Goal: Task Accomplishment & Management: Complete application form

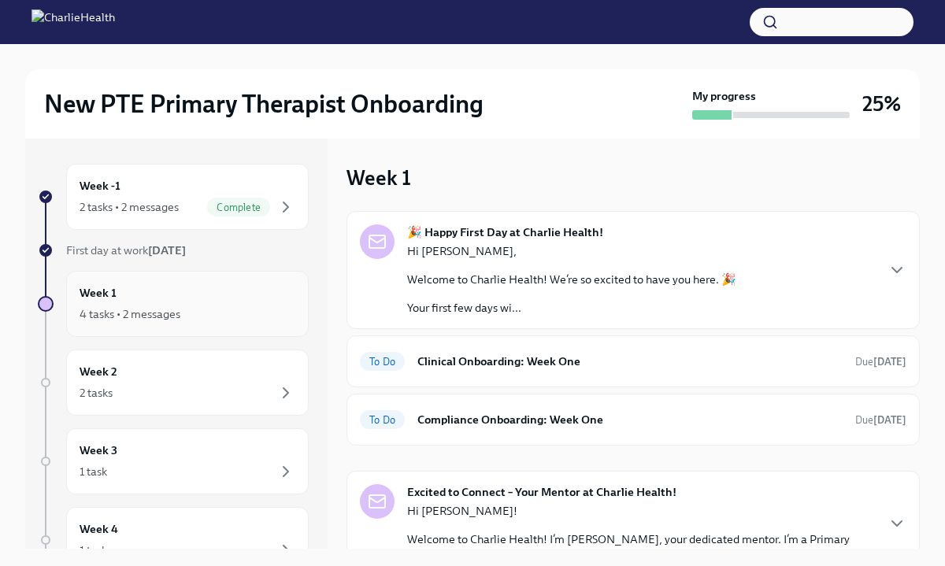
click at [262, 312] on div "4 tasks • 2 messages" at bounding box center [188, 314] width 216 height 19
click at [270, 206] on div "Complete" at bounding box center [251, 207] width 88 height 19
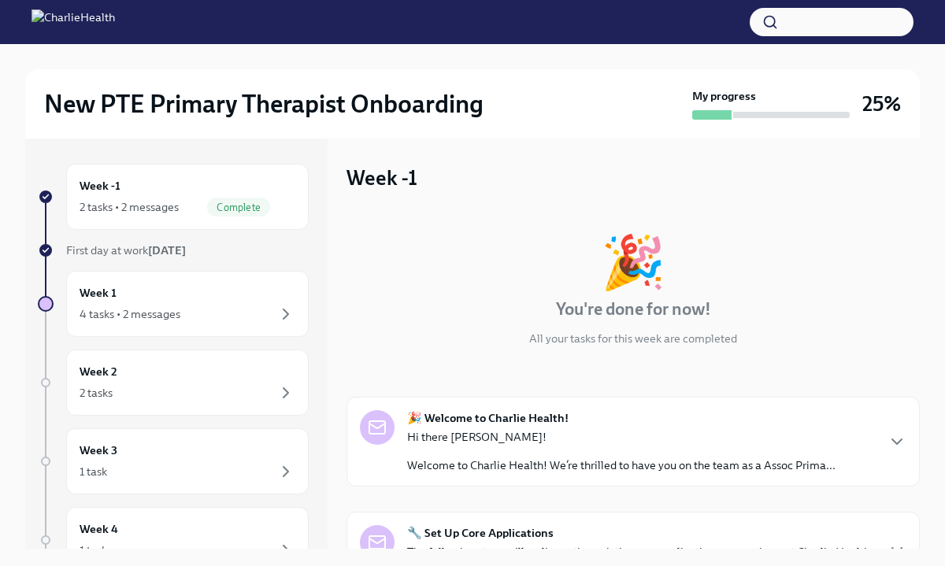
click at [892, 281] on div "🎉 You're done for now! All your tasks for this week are completed" at bounding box center [633, 291] width 573 height 110
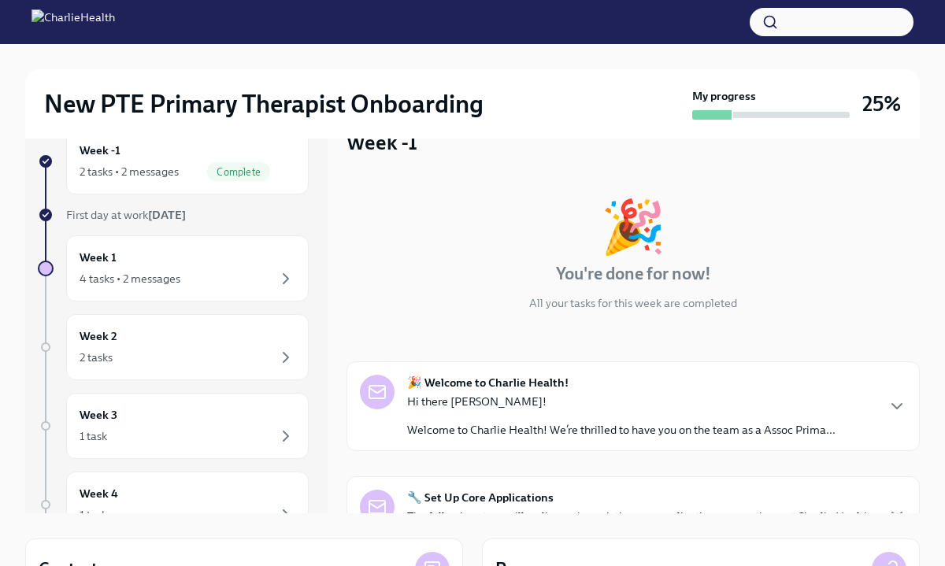
scroll to position [32, 0]
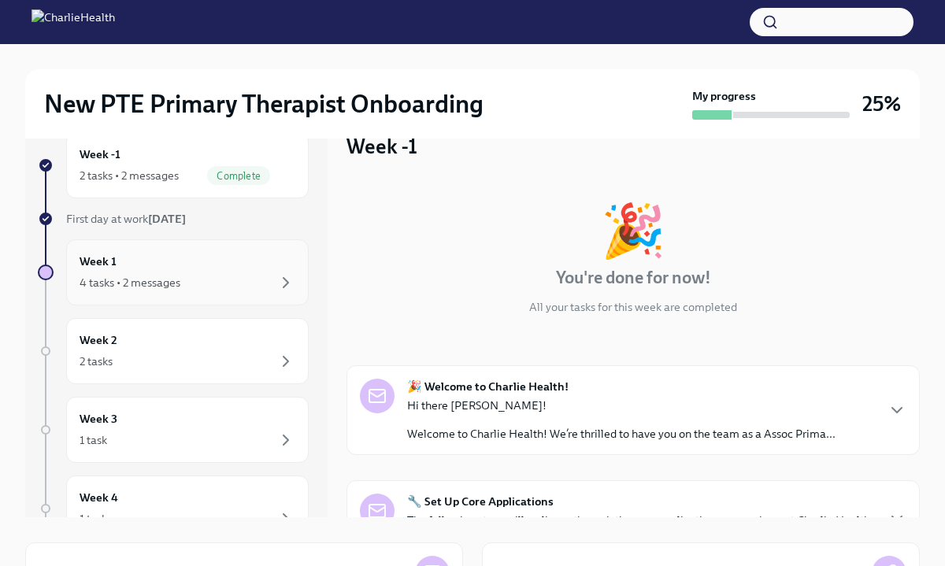
click at [221, 288] on div "4 tasks • 2 messages" at bounding box center [188, 282] width 216 height 19
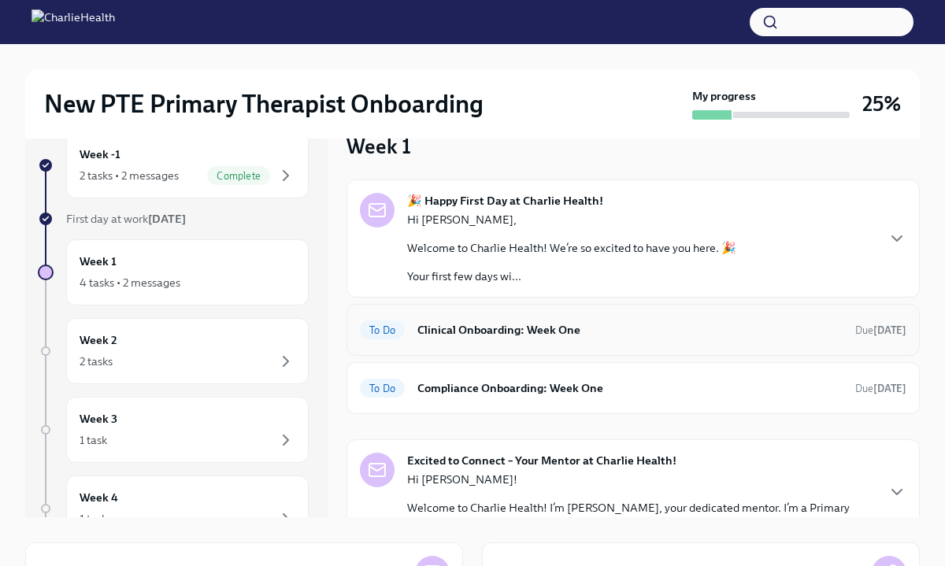
click at [517, 328] on h6 "Clinical Onboarding: Week One" at bounding box center [629, 329] width 425 height 17
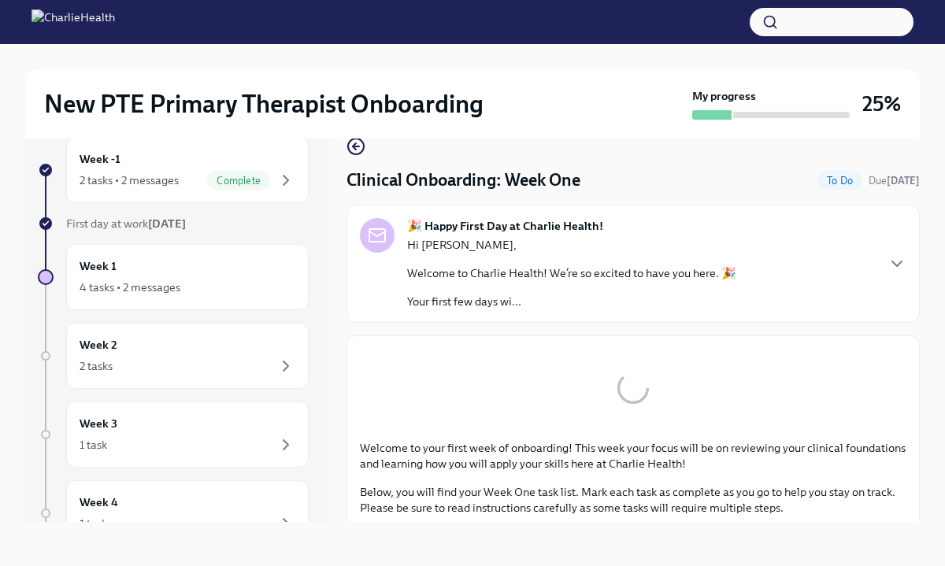
scroll to position [27, 0]
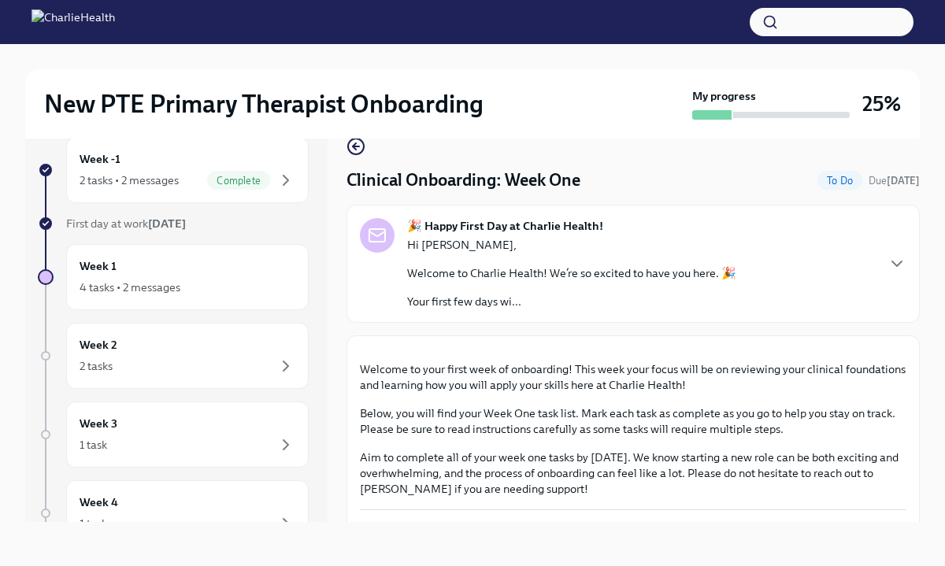
click at [925, 343] on div "New PTE Primary Therapist Onboarding My progress 25% Week -1 2 tasks • 2 messag…" at bounding box center [472, 291] width 945 height 549
click at [331, 480] on div "Week -1 2 tasks • 2 messages Complete First day at work [DATE] Week 1 4 tasks •…" at bounding box center [472, 317] width 895 height 410
click at [928, 317] on div "New PTE Primary Therapist Onboarding My progress 25% Week -1 2 tasks • 2 messag…" at bounding box center [472, 291] width 945 height 549
click at [877, 349] on button "Zoom image" at bounding box center [633, 349] width 547 height 0
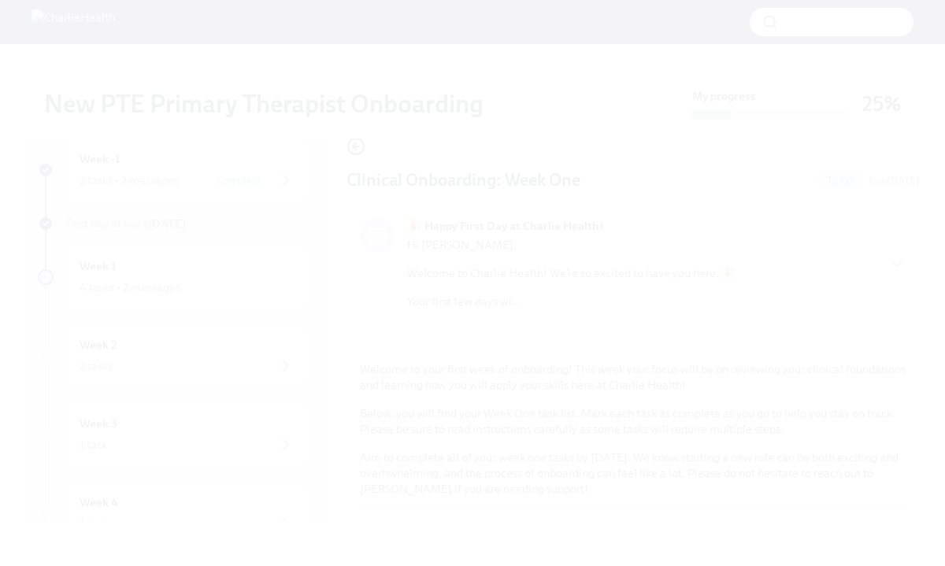
click at [877, 408] on button "Unzoom image" at bounding box center [472, 283] width 945 height 566
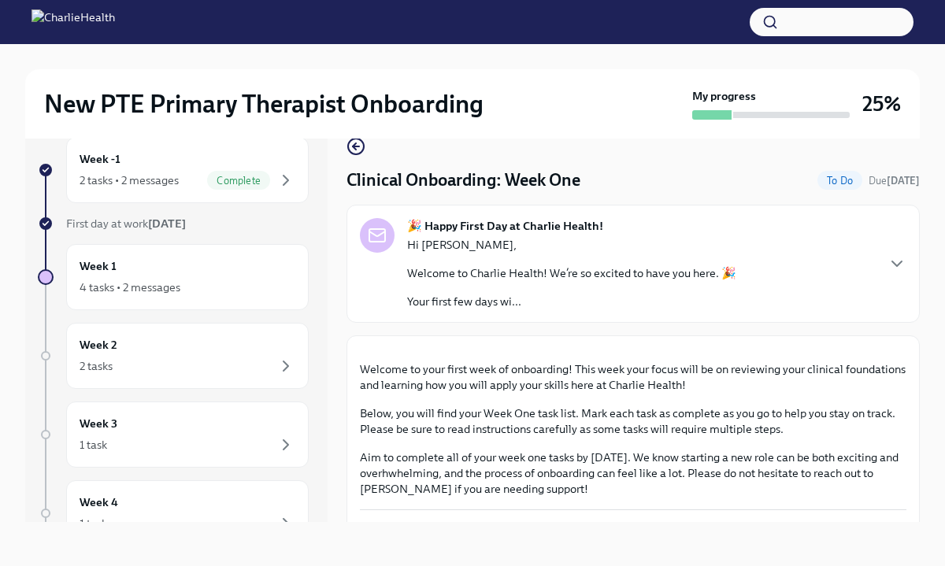
click at [929, 336] on div "New PTE Primary Therapist Onboarding My progress 25% Week -1 2 tasks • 2 messag…" at bounding box center [472, 291] width 945 height 549
click at [898, 267] on icon "button" at bounding box center [897, 263] width 19 height 19
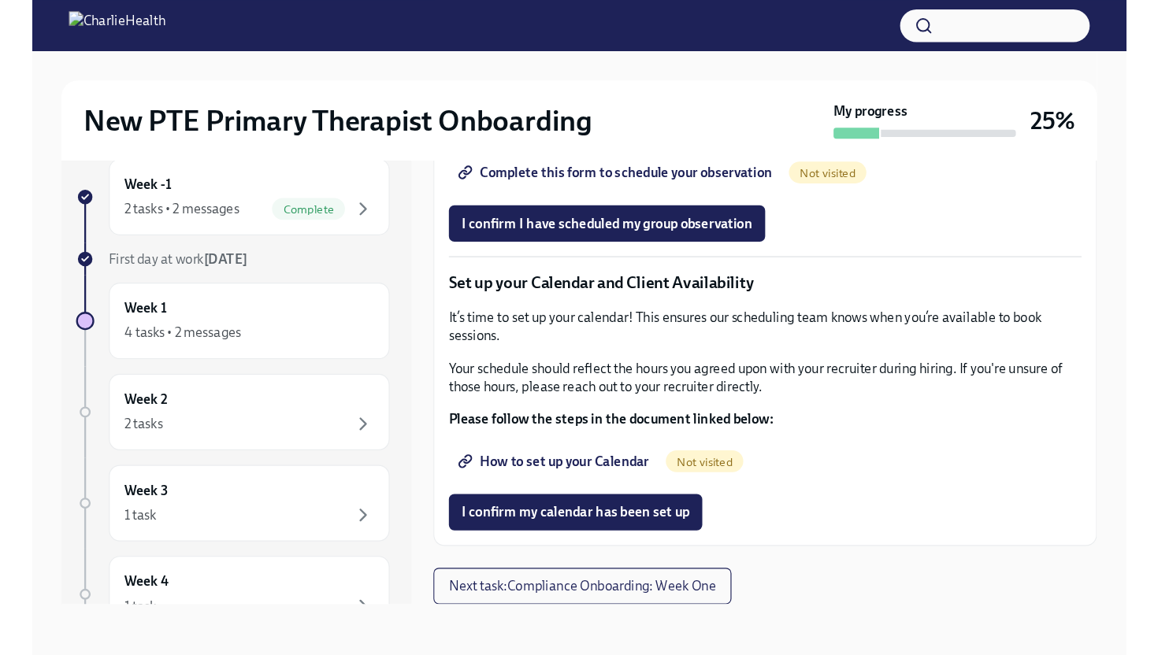
scroll to position [0, 0]
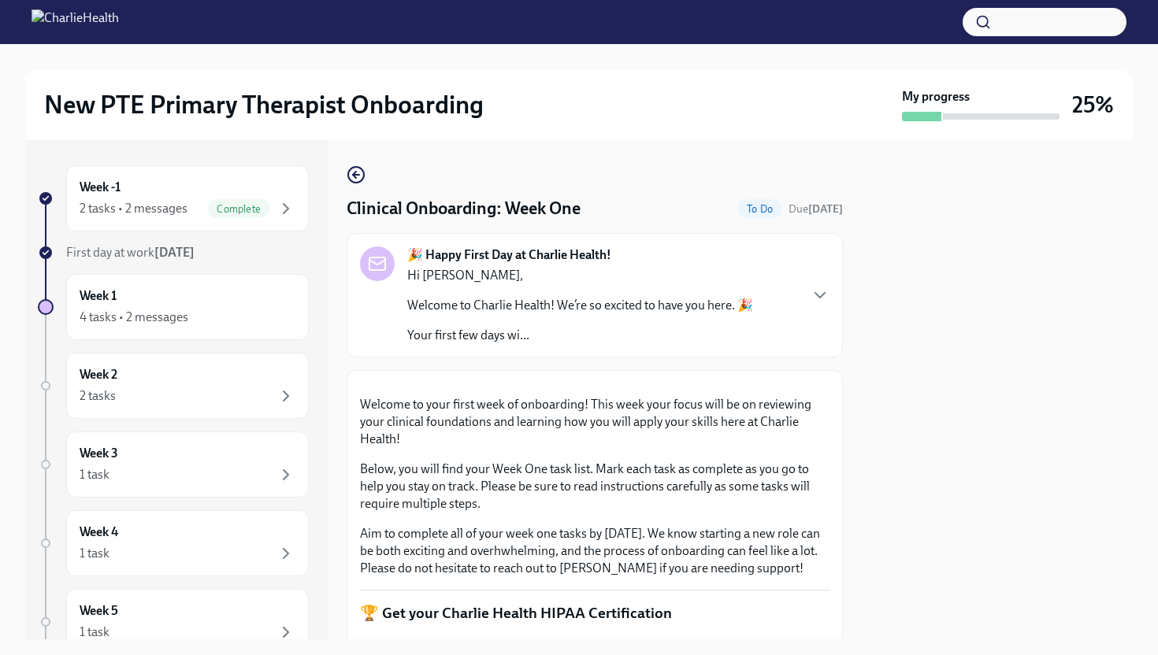
click at [822, 341] on div "🎉 Happy First Day at Charlie Health! Hi [PERSON_NAME], Welcome to Charlie Healt…" at bounding box center [594, 296] width 469 height 98
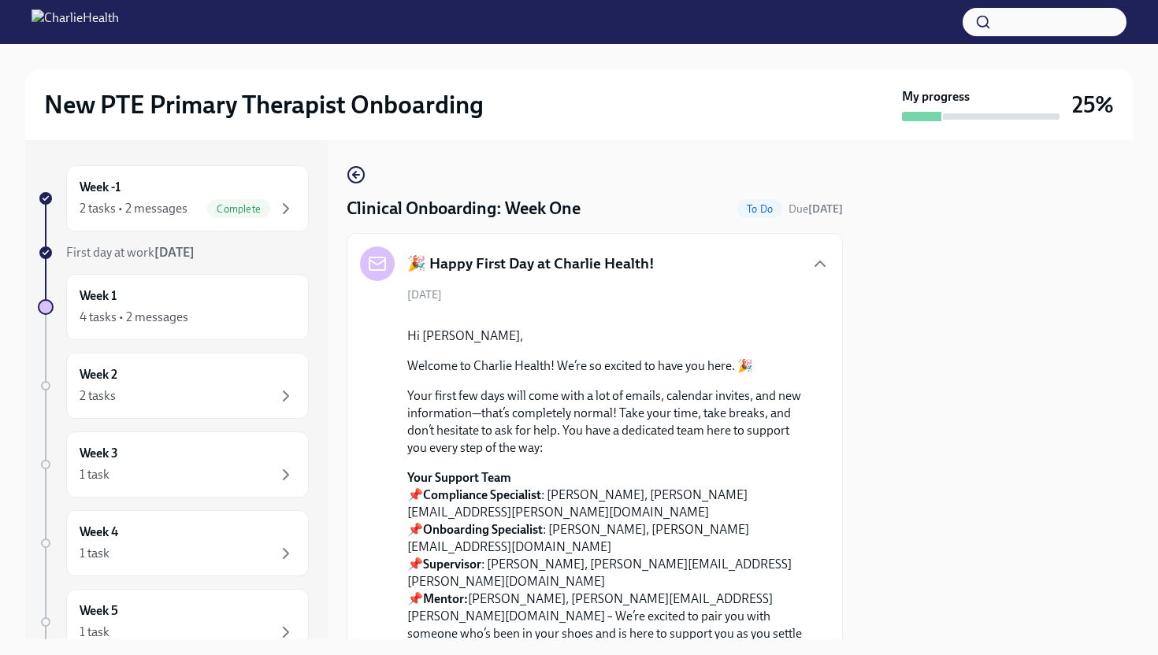
click at [944, 355] on div at bounding box center [997, 389] width 271 height 499
click at [798, 315] on div at bounding box center [605, 315] width 397 height 0
click at [903, 328] on div at bounding box center [997, 389] width 271 height 499
click at [914, 463] on div at bounding box center [997, 389] width 271 height 499
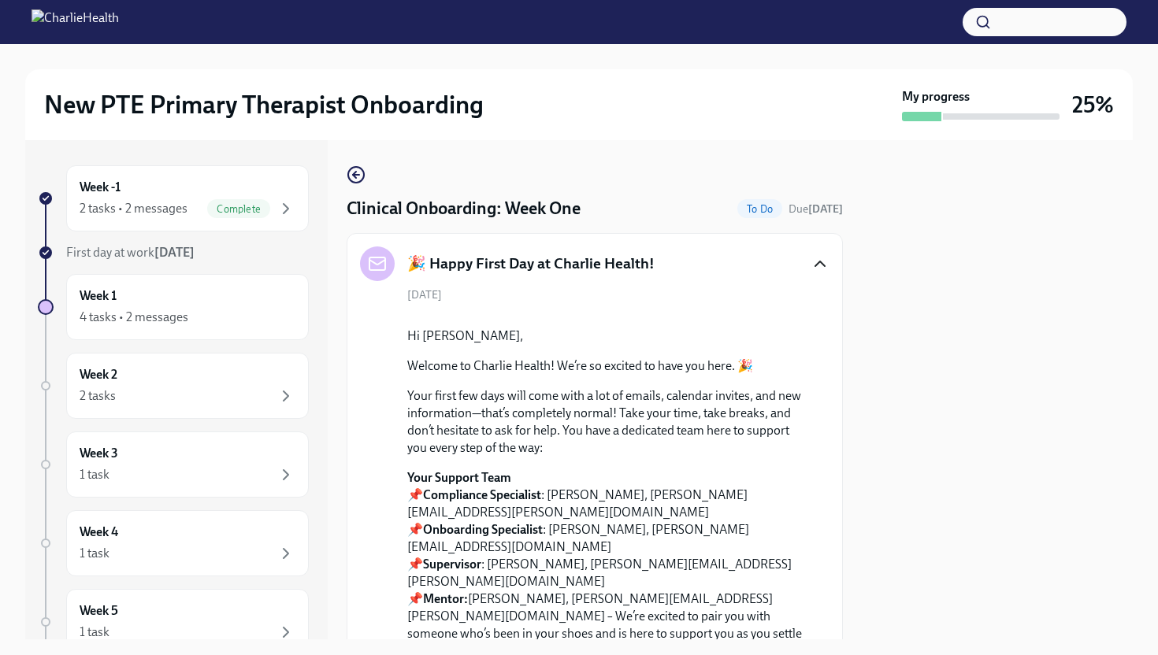
click at [822, 264] on icon "button" at bounding box center [819, 263] width 9 height 5
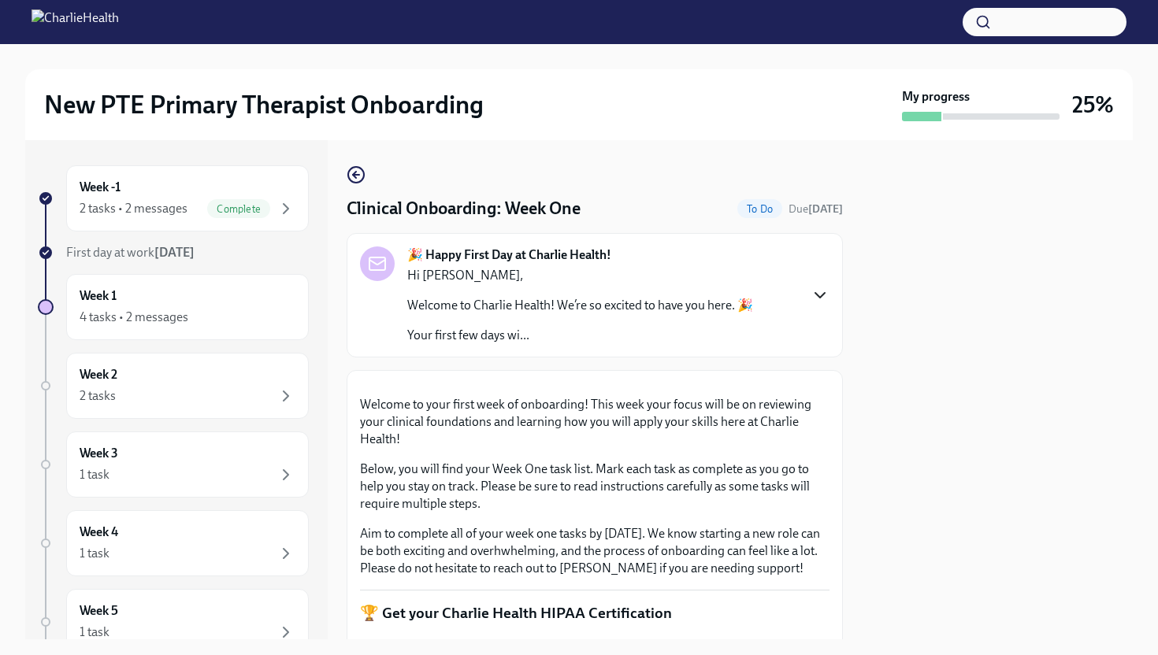
click at [825, 384] on button "Zoom image" at bounding box center [594, 384] width 469 height 0
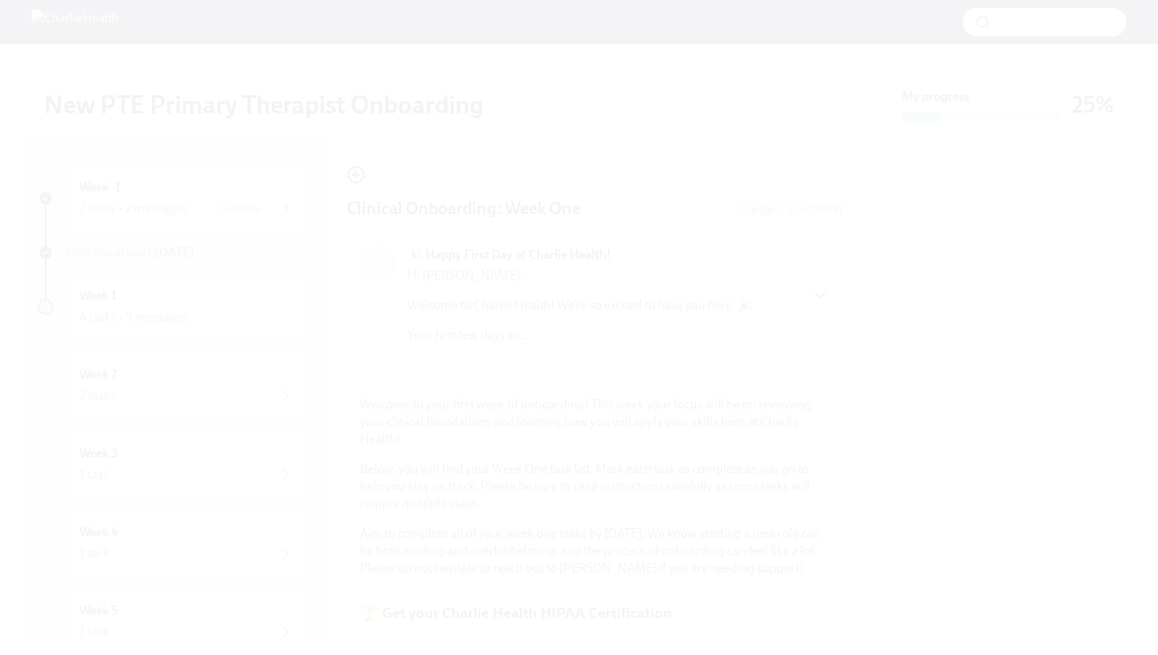
click at [825, 462] on button "Unzoom image" at bounding box center [579, 327] width 1158 height 655
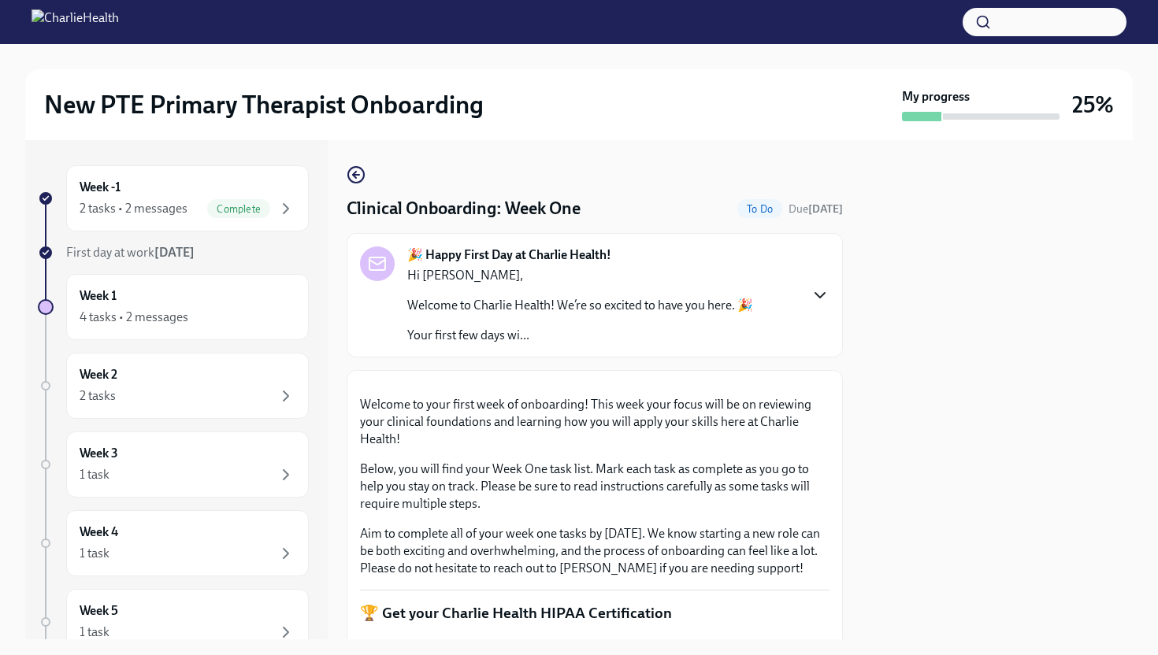
click at [827, 448] on p "Welcome to your first week of onboarding! This week your focus will be on revie…" at bounding box center [594, 422] width 469 height 52
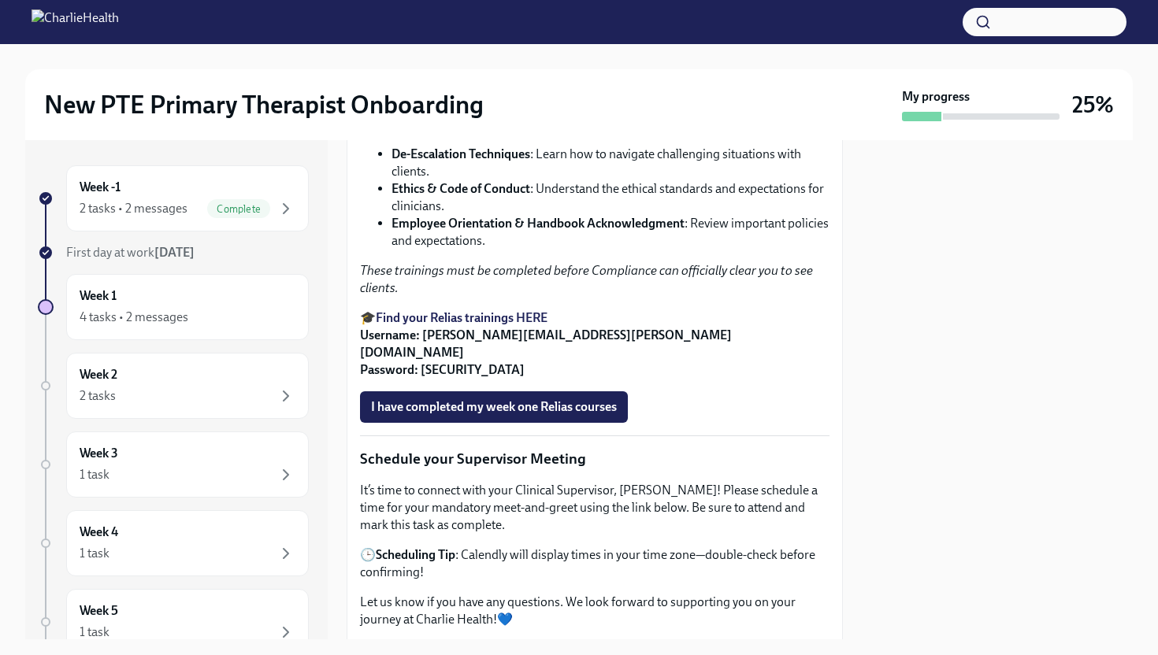
scroll to position [1071, 0]
click at [500, 161] on strong "De-Escalation Techniques" at bounding box center [460, 153] width 139 height 15
click at [440, 325] on strong "Find your Relias trainings HERE" at bounding box center [462, 317] width 172 height 15
click at [944, 321] on div at bounding box center [997, 389] width 271 height 499
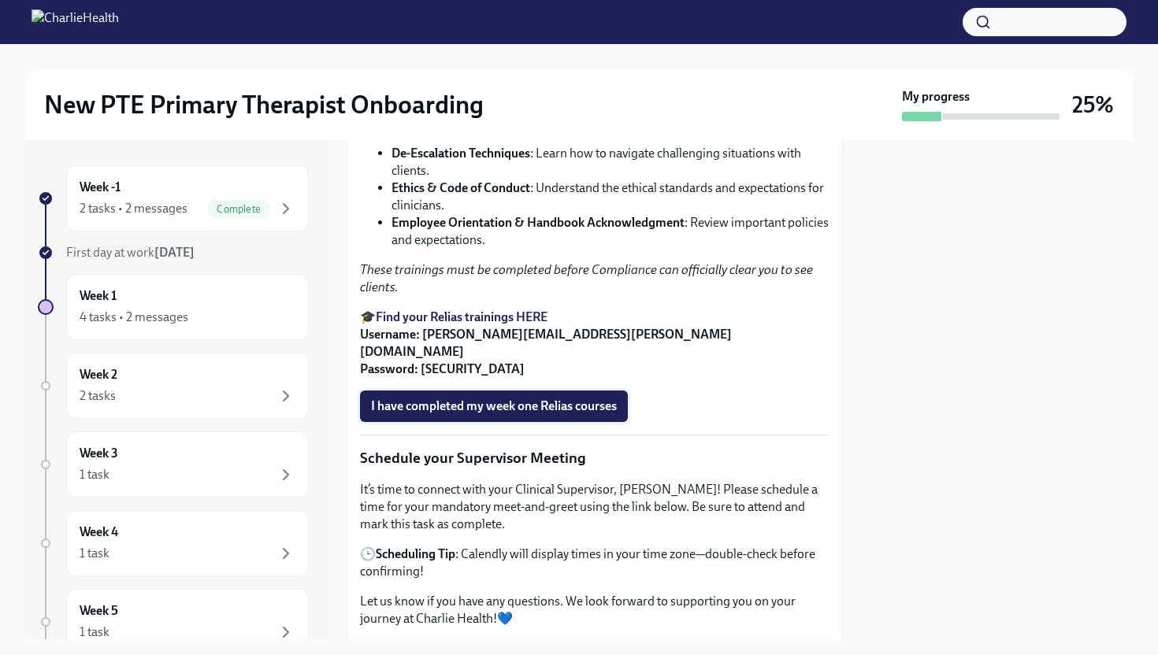
click at [584, 414] on span "I have completed my week one Relias courses" at bounding box center [494, 407] width 246 height 16
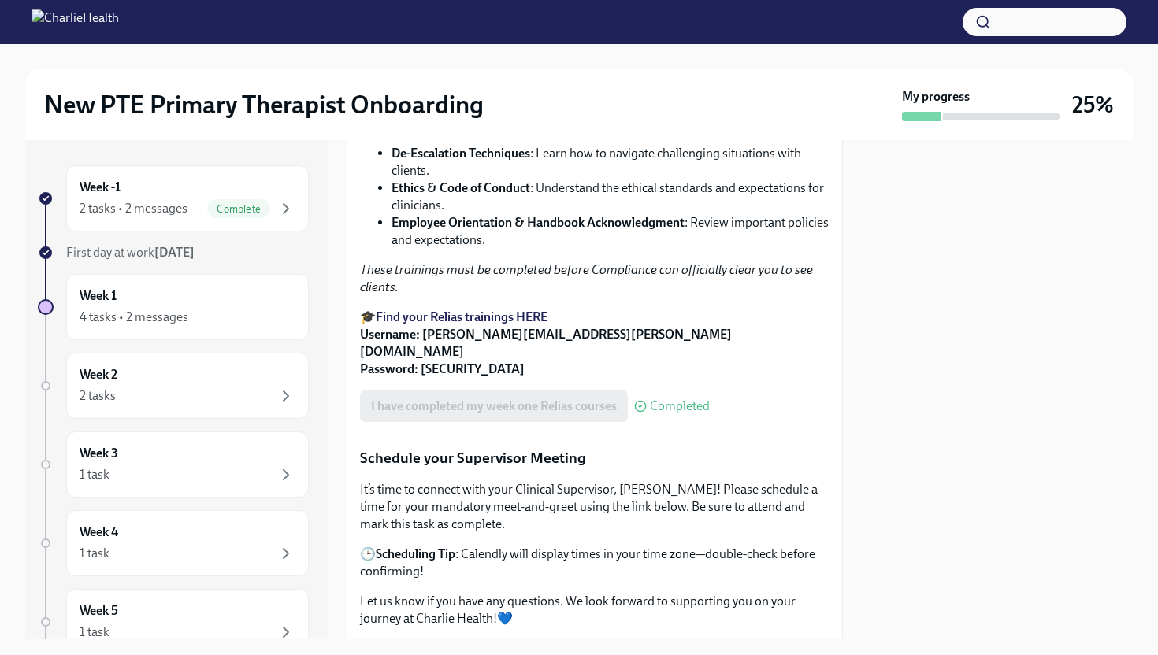
click at [944, 358] on div at bounding box center [997, 389] width 271 height 499
click at [856, 436] on div "Week -1 2 tasks • 2 messages Complete First day at work [DATE] Week 1 4 tasks •…" at bounding box center [578, 389] width 1107 height 499
click at [733, 517] on div "Welcome to your first week of onboarding! This week your focus will be on revie…" at bounding box center [594, 539] width 469 height 2455
click at [733, 469] on p "Schedule your Supervisor Meeting" at bounding box center [594, 458] width 469 height 20
click at [942, 445] on div at bounding box center [997, 389] width 271 height 499
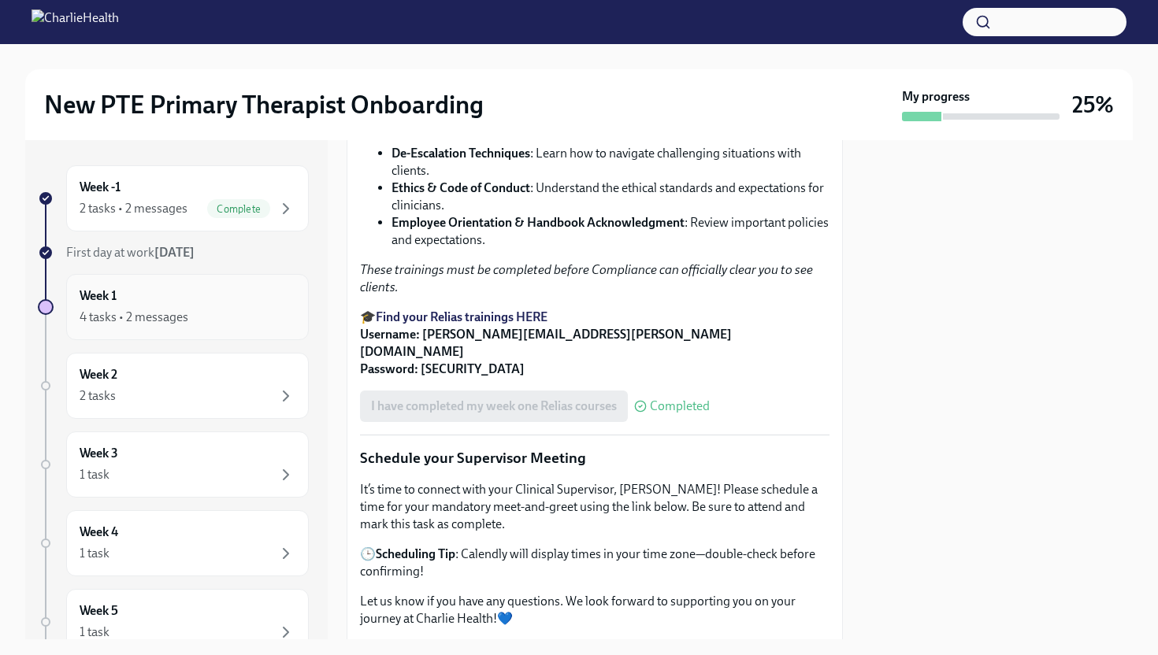
click at [203, 297] on div "Week 1 4 tasks • 2 messages" at bounding box center [188, 306] width 216 height 39
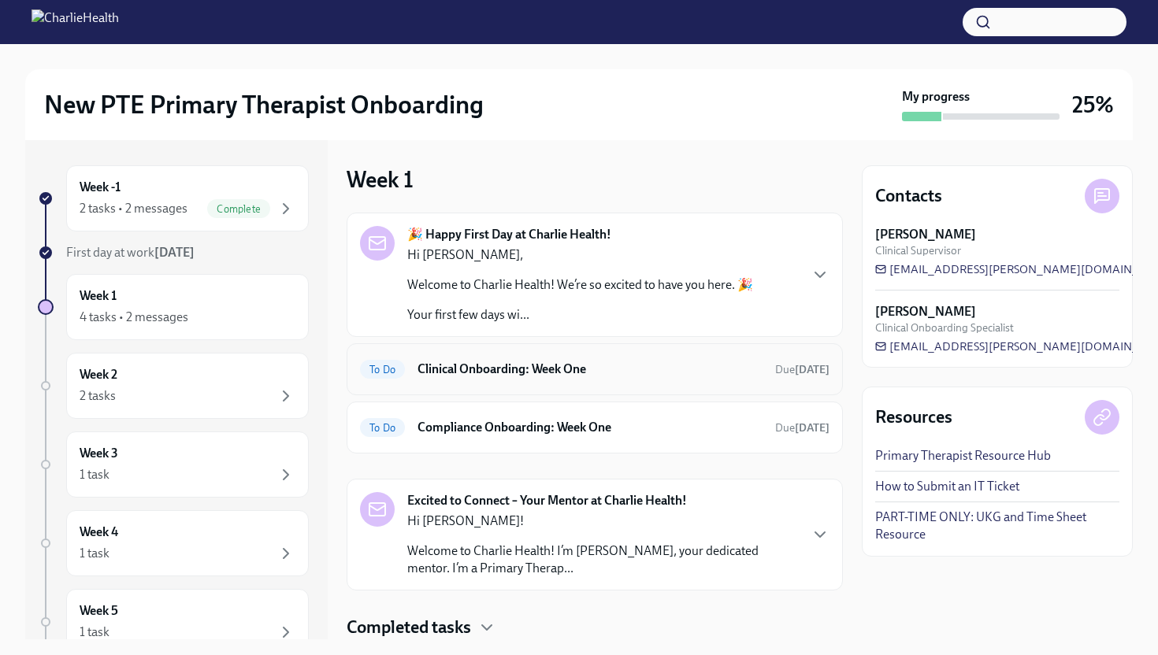
click at [696, 365] on h6 "Clinical Onboarding: Week One" at bounding box center [589, 369] width 345 height 17
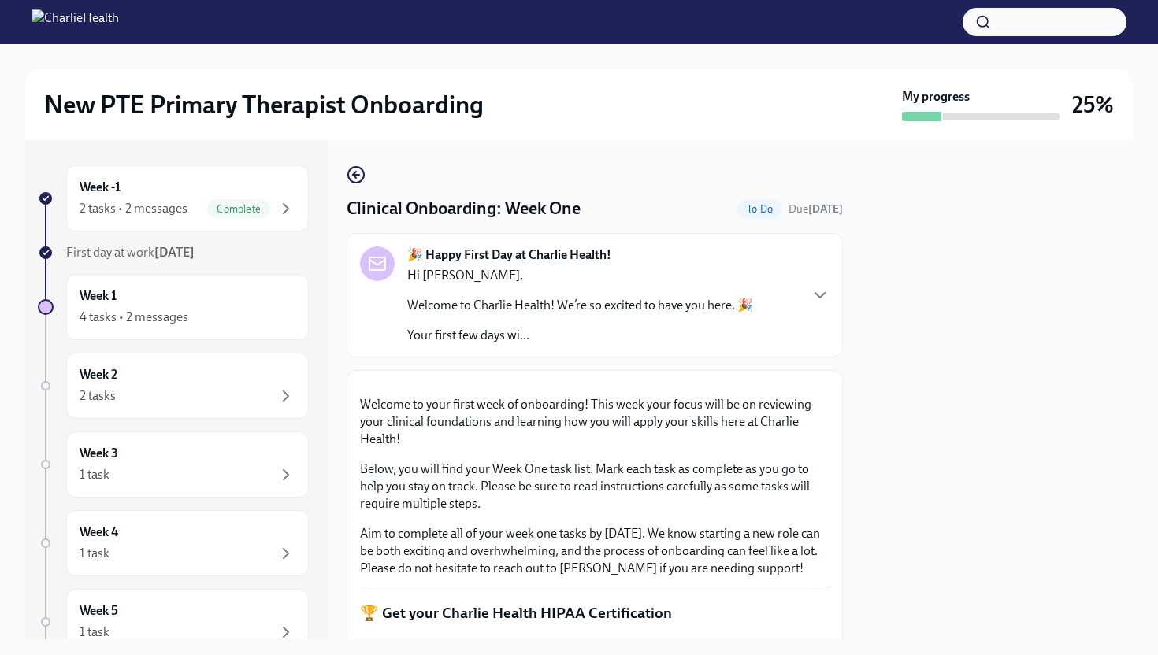
click at [944, 336] on div at bounding box center [997, 389] width 271 height 499
click at [791, 566] on div "New PTE Primary Therapist Onboarding My progress 25% Week -1 2 tasks • 2 messag…" at bounding box center [579, 327] width 1158 height 655
click at [914, 566] on div at bounding box center [997, 389] width 271 height 499
click at [820, 332] on div "🎉 Happy First Day at Charlie Health! Hi [PERSON_NAME], Welcome to Charlie Healt…" at bounding box center [594, 296] width 469 height 98
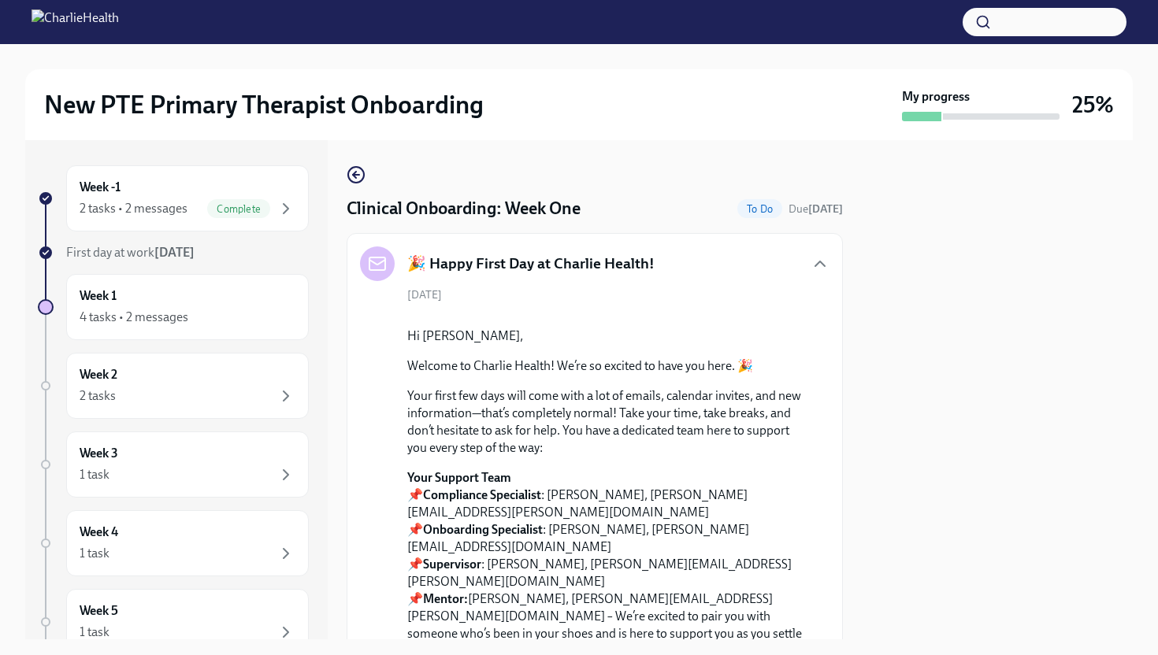
click at [944, 458] on div at bounding box center [997, 389] width 271 height 499
click at [820, 251] on div "🎉 Happy First Day at Charlie Health!" at bounding box center [594, 264] width 469 height 35
click at [820, 265] on icon "button" at bounding box center [819, 263] width 19 height 19
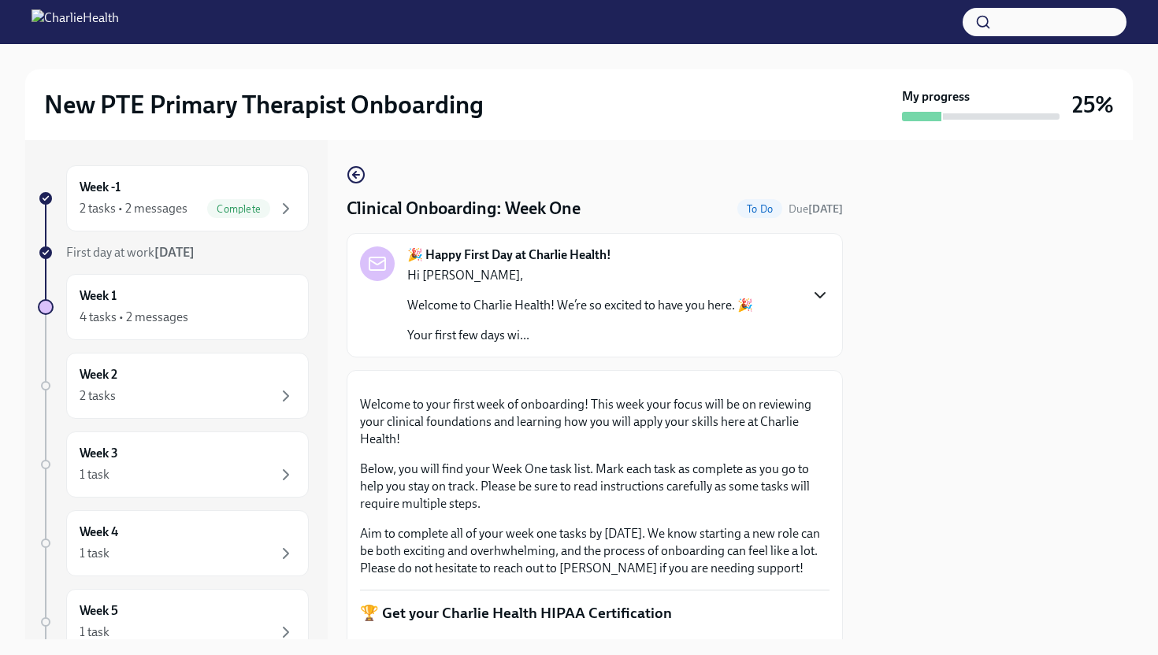
click at [469, 566] on div "New PTE Primary Therapist Onboarding My progress 25% Week -1 2 tasks • 2 messag…" at bounding box center [579, 327] width 1158 height 655
click at [657, 448] on p "Welcome to your first week of onboarding! This week your focus will be on revie…" at bounding box center [594, 422] width 469 height 52
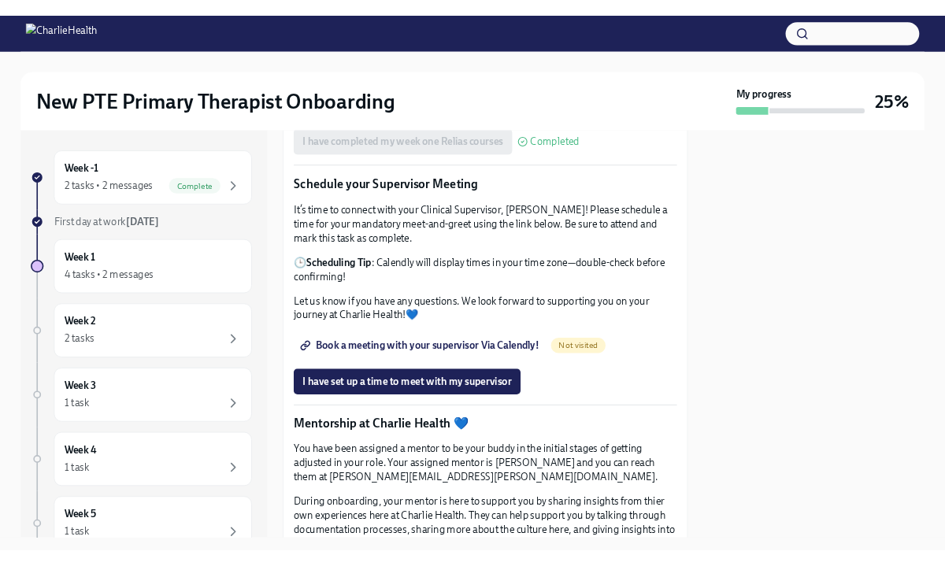
scroll to position [1355, 0]
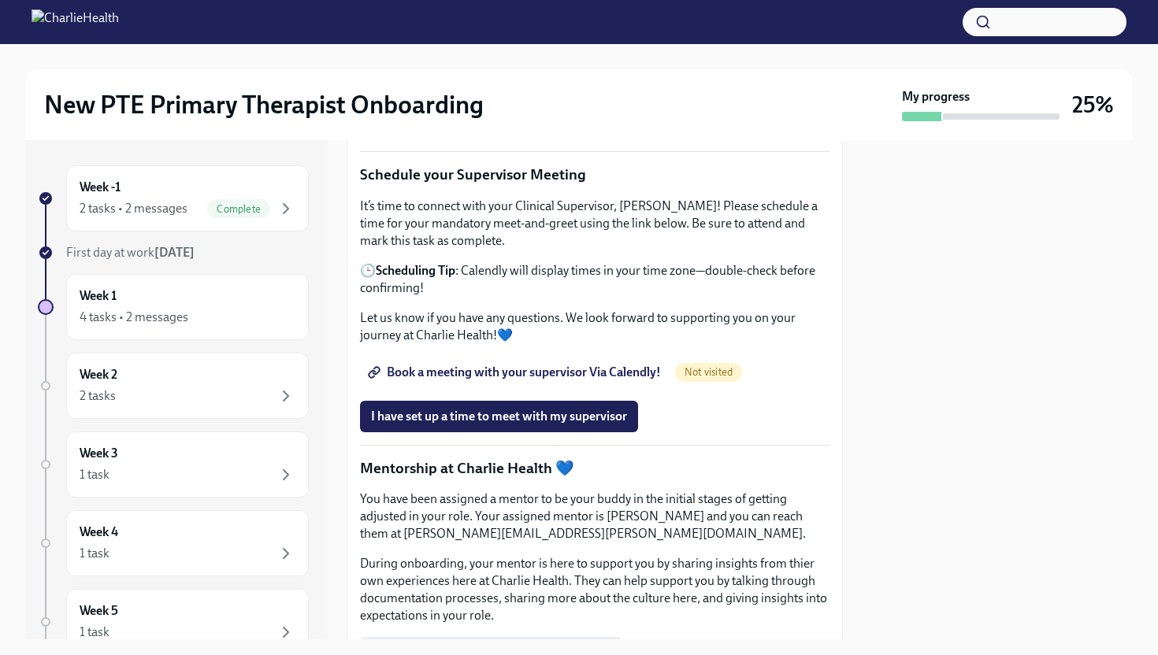
click at [618, 380] on span "Book a meeting with your supervisor Via Calendly!" at bounding box center [516, 373] width 290 height 16
click at [537, 380] on span "Book a meeting with your supervisor Via Calendly!" at bounding box center [516, 373] width 290 height 16
click at [379, 379] on icon at bounding box center [374, 372] width 13 height 13
click at [944, 391] on div at bounding box center [997, 389] width 271 height 499
click at [506, 297] on p "🕒 Scheduling Tip : Calendly will display times in your time zone—double-check b…" at bounding box center [594, 279] width 469 height 35
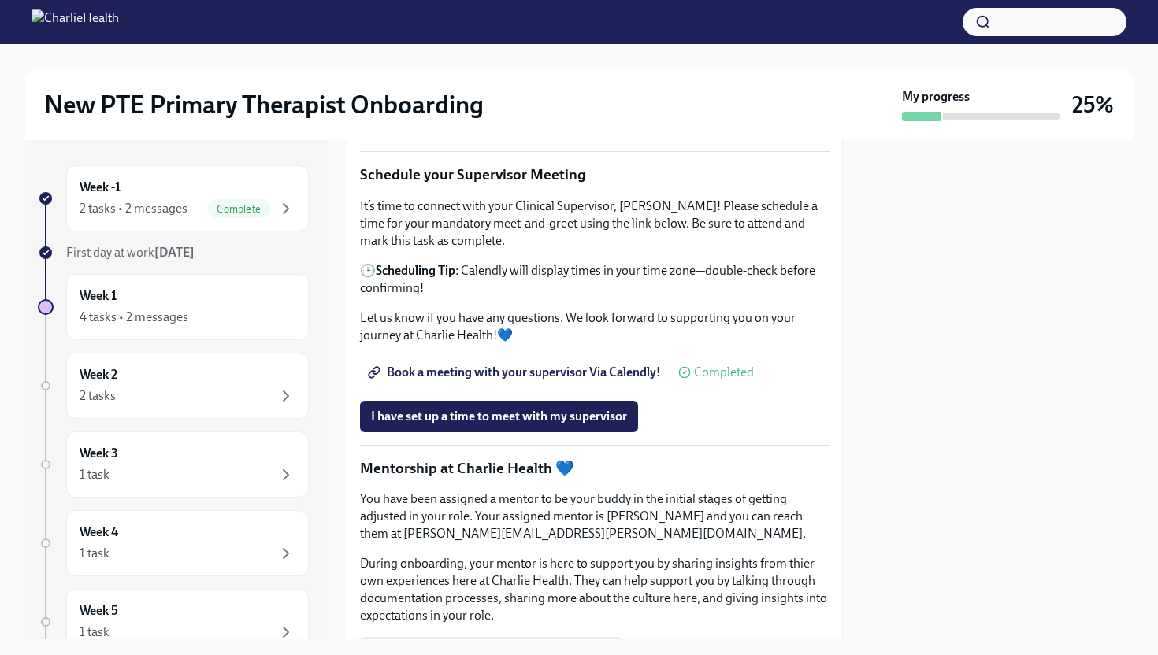
click at [494, 297] on p "🕒 Scheduling Tip : Calendly will display times in your time zone—double-check b…" at bounding box center [594, 279] width 469 height 35
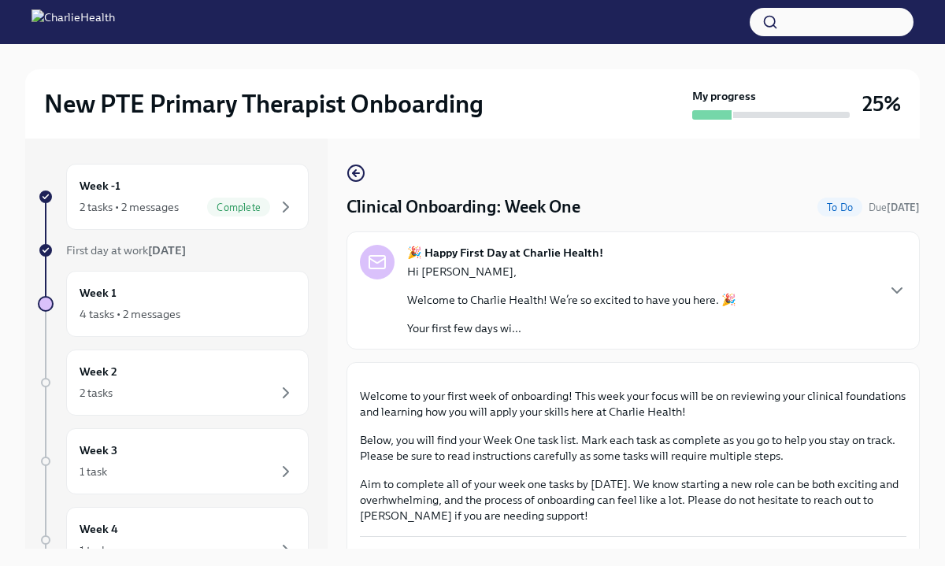
click at [936, 289] on div "New PTE Primary Therapist Onboarding My progress 25% Week -1 2 tasks • 2 messag…" at bounding box center [472, 318] width 945 height 549
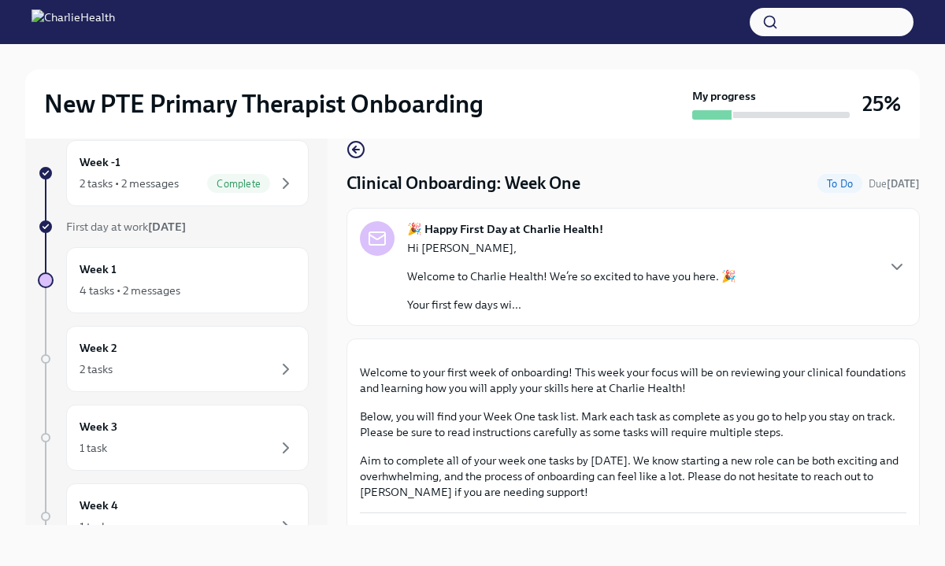
scroll to position [27, 0]
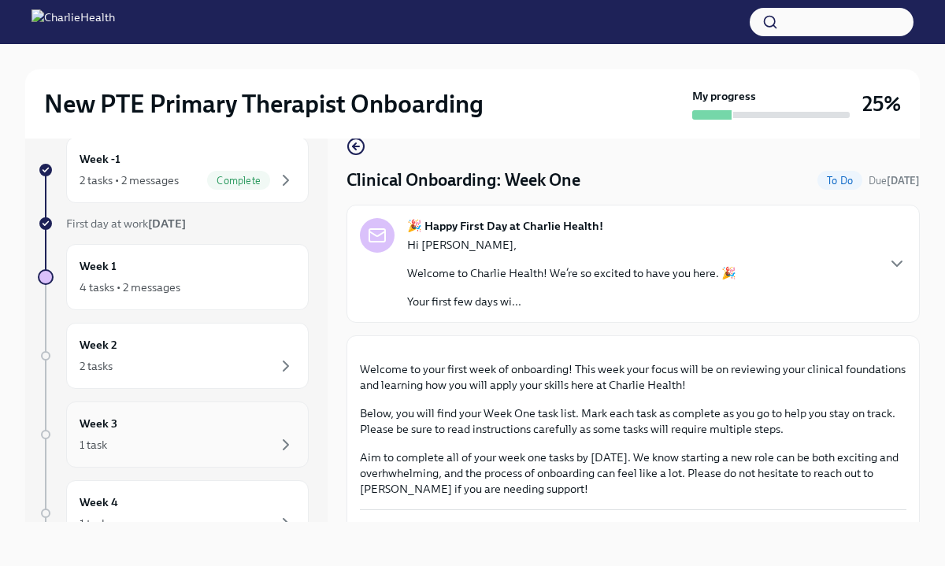
drag, startPoint x: 208, startPoint y: 412, endPoint x: 243, endPoint y: 293, distance: 123.9
click at [247, 282] on div "4 tasks • 2 messages" at bounding box center [188, 287] width 216 height 19
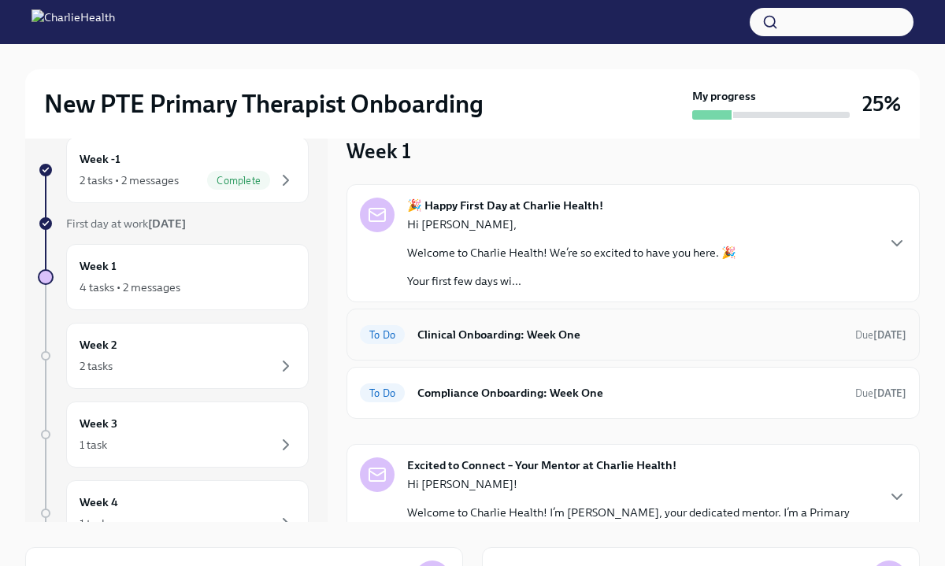
click at [614, 343] on div "To Do Clinical Onboarding: Week One Due [DATE]" at bounding box center [633, 334] width 547 height 25
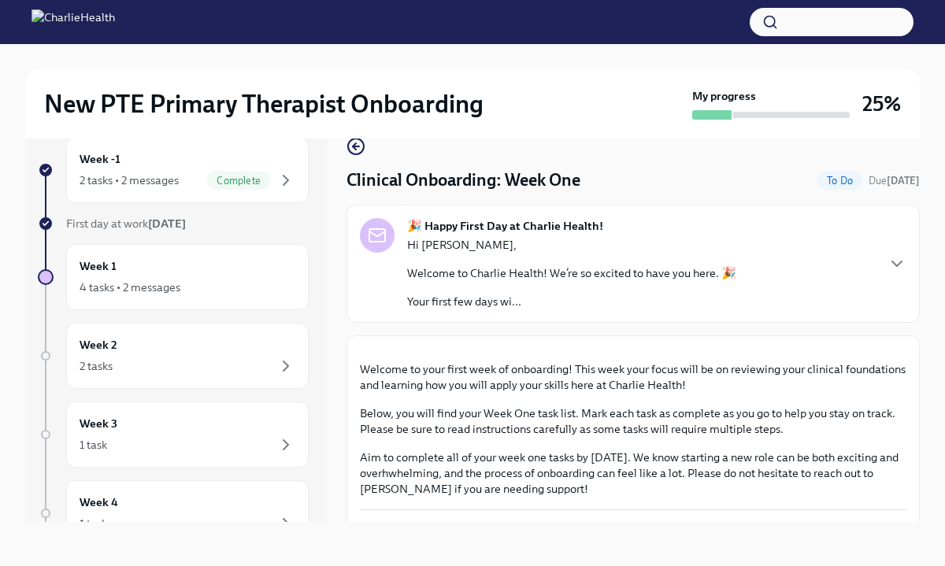
click at [922, 366] on div "New PTE Primary Therapist Onboarding My progress 25% Week -1 2 tasks • 2 messag…" at bounding box center [472, 291] width 945 height 549
click at [892, 549] on div "New PTE Primary Therapist Onboarding My progress 25% Week -1 2 tasks • 2 messag…" at bounding box center [472, 291] width 945 height 549
click at [902, 524] on div "Week -1 2 tasks • 2 messages Complete First day at work [DATE] Week 1 4 tasks •…" at bounding box center [472, 330] width 895 height 436
click at [933, 344] on div "New PTE Primary Therapist Onboarding My progress 25% Week -1 2 tasks • 2 messag…" at bounding box center [472, 291] width 945 height 549
click at [888, 273] on div "🎉 Happy First Day at Charlie Health! Hi [PERSON_NAME], Welcome to Charlie Healt…" at bounding box center [633, 263] width 547 height 91
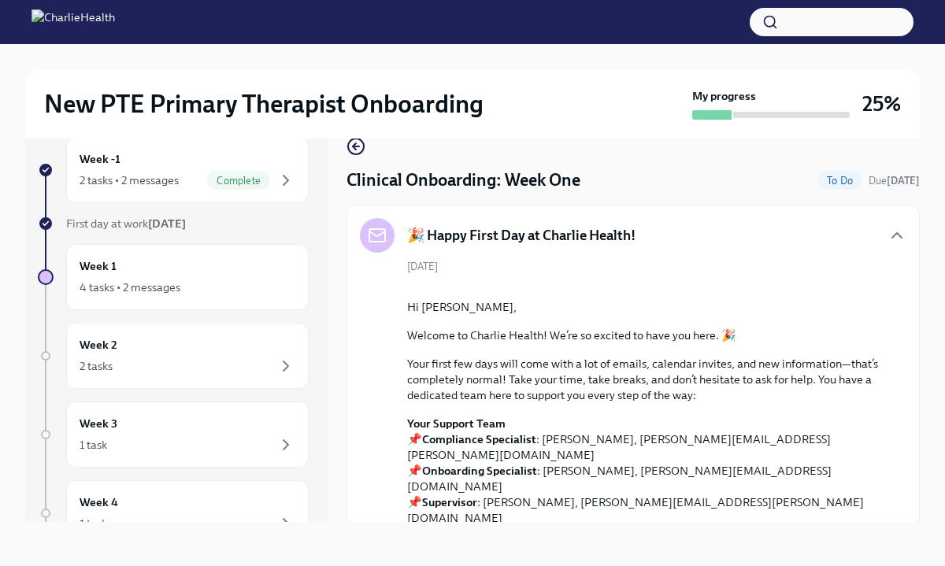
click at [920, 418] on div "New PTE Primary Therapist Onboarding My progress 25% Week -1 2 tasks • 2 messag…" at bounding box center [472, 291] width 945 height 549
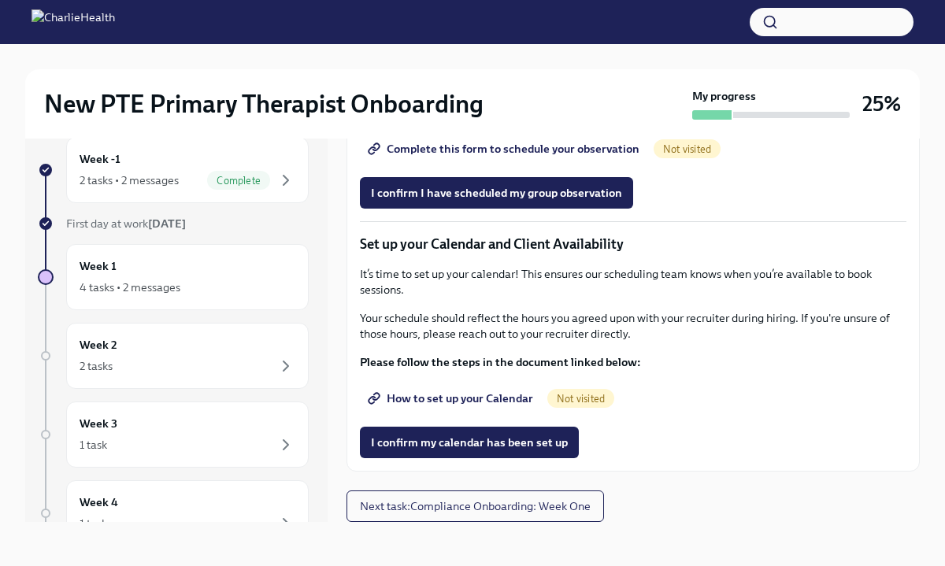
scroll to position [3214, 0]
click at [508, 406] on span "How to set up your Calendar" at bounding box center [452, 399] width 162 height 16
click at [523, 451] on span "I confirm my calendar has been set up" at bounding box center [469, 443] width 197 height 16
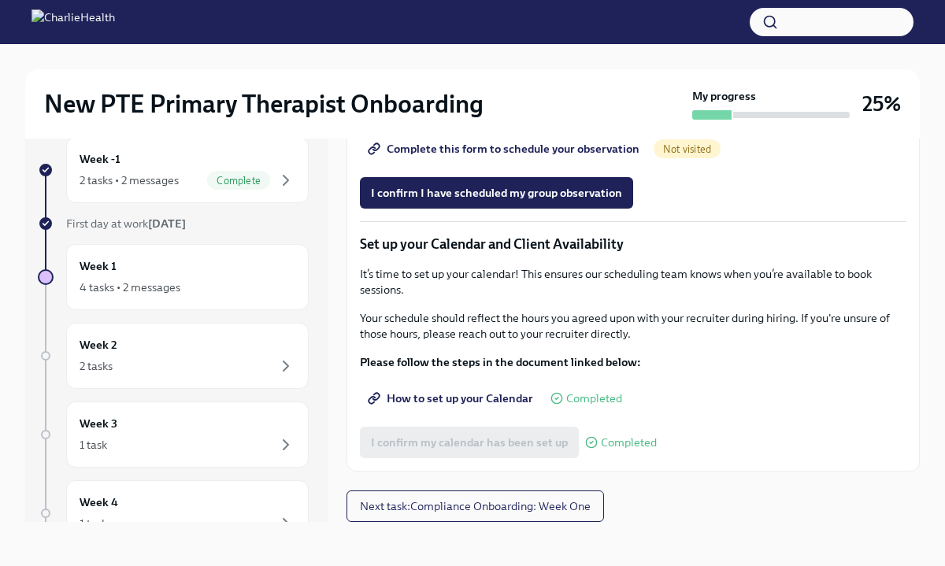
click at [782, 254] on p "Set up your Calendar and Client Availability" at bounding box center [633, 244] width 547 height 19
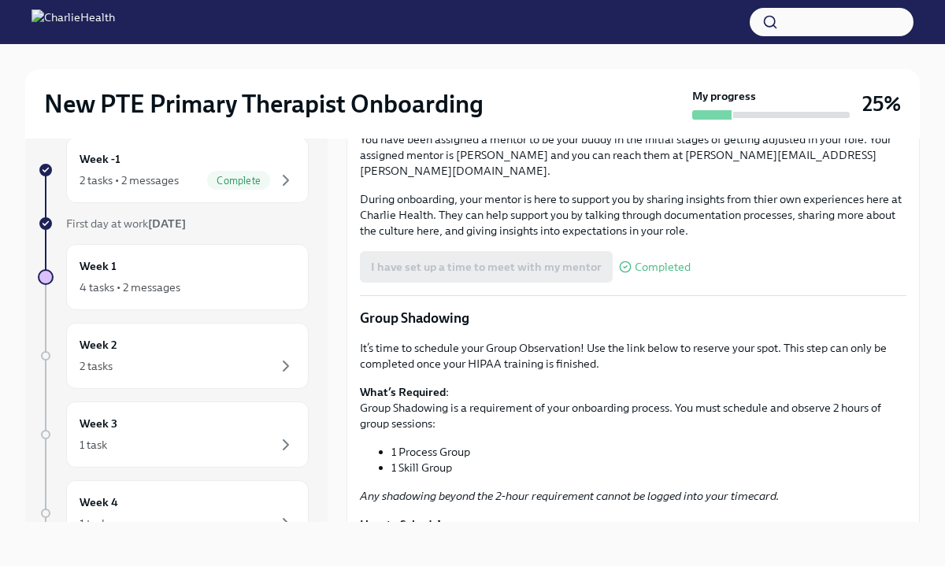
scroll to position [2331, 0]
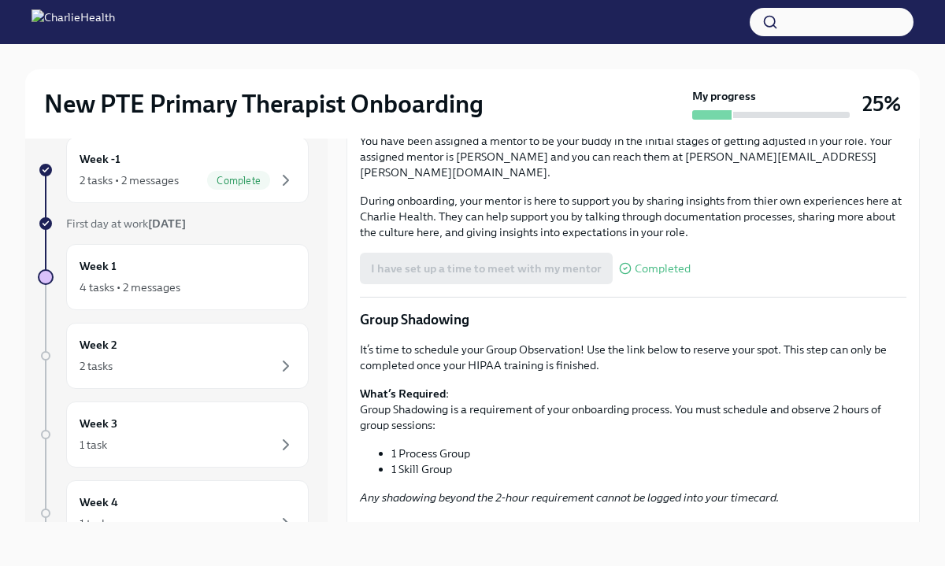
click at [586, 24] on span "Book a meeting with your supervisor Via Calendly!" at bounding box center [509, 16] width 276 height 16
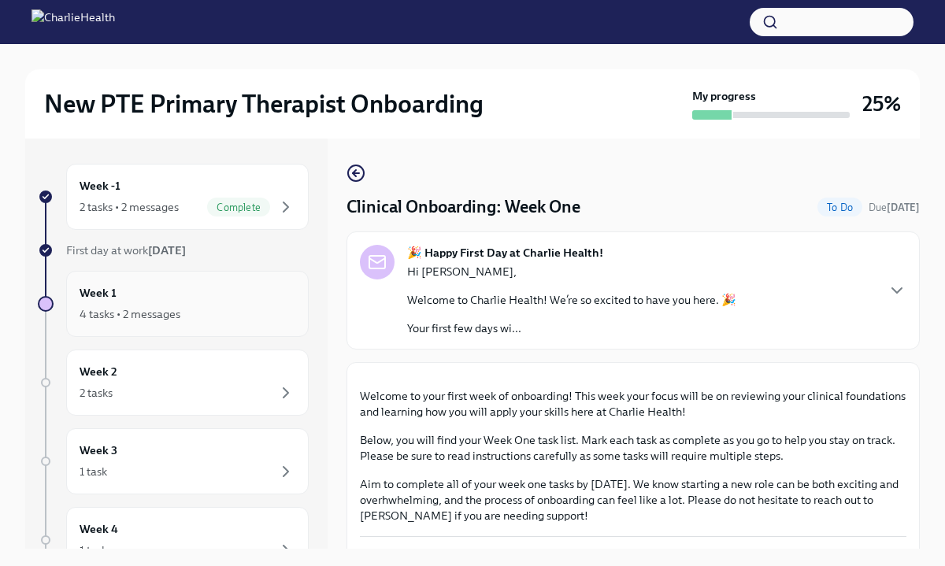
click at [162, 288] on div "Week 1 4 tasks • 2 messages" at bounding box center [188, 303] width 216 height 39
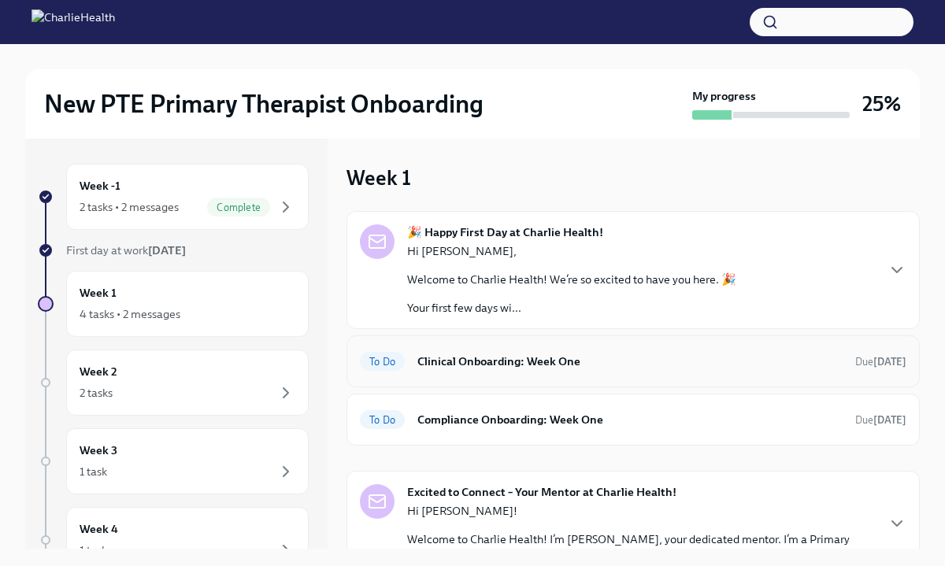
click at [770, 368] on h6 "Clinical Onboarding: Week One" at bounding box center [629, 361] width 425 height 17
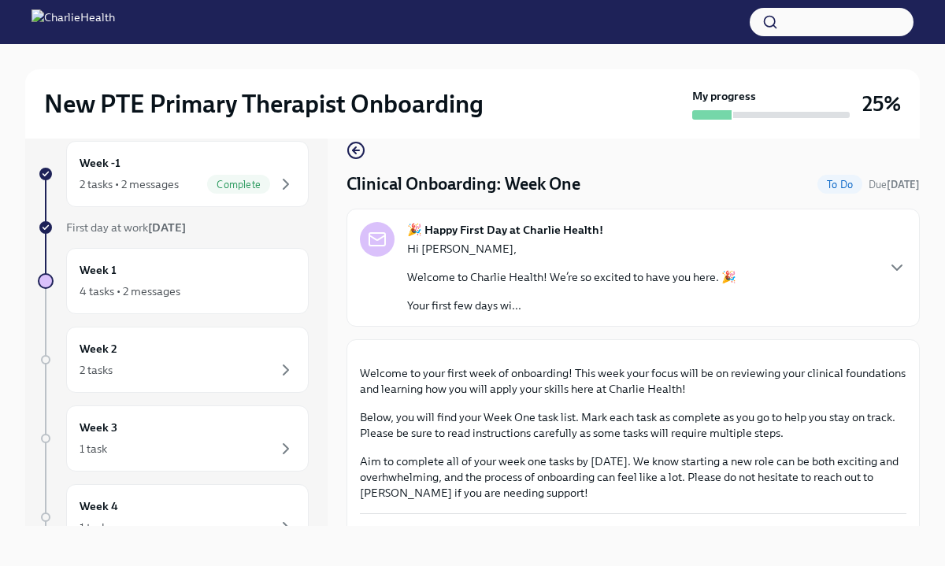
scroll to position [27, 0]
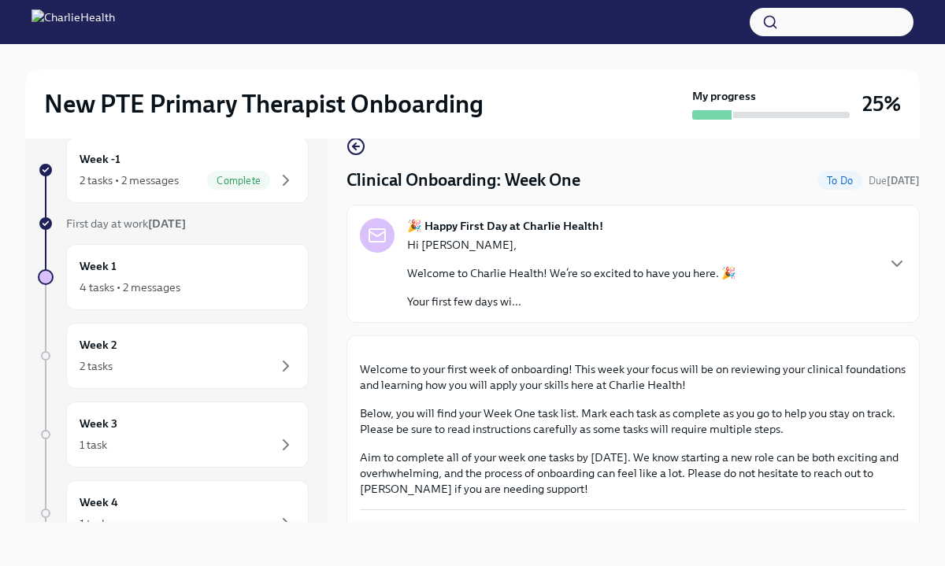
click at [853, 540] on div "Week -1 2 tasks • 2 messages Complete First day at work [DATE] Week 1 4 tasks •…" at bounding box center [472, 330] width 895 height 436
click at [875, 275] on div "🎉 Happy First Day at Charlie Health! Hi [PERSON_NAME], Welcome to Charlie Healt…" at bounding box center [633, 263] width 547 height 91
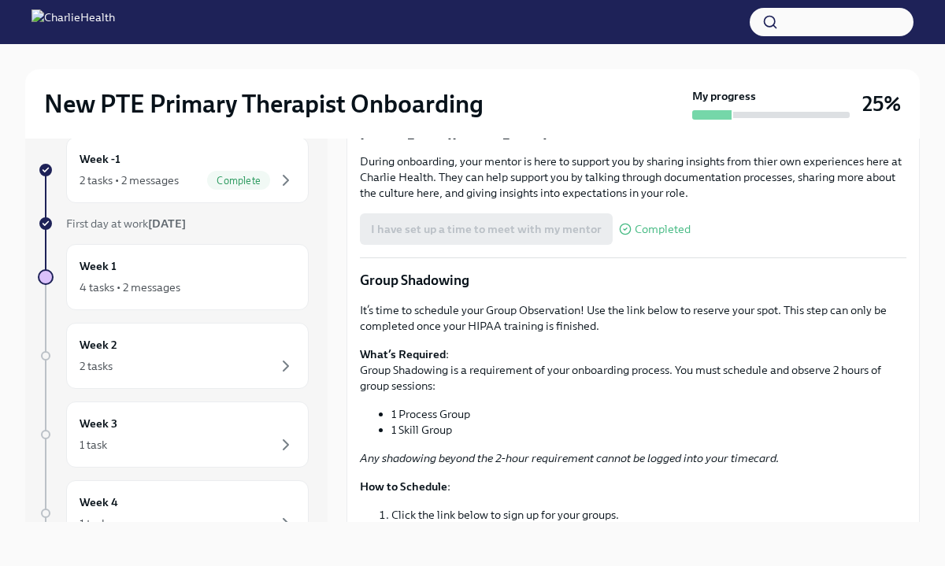
scroll to position [2394, 0]
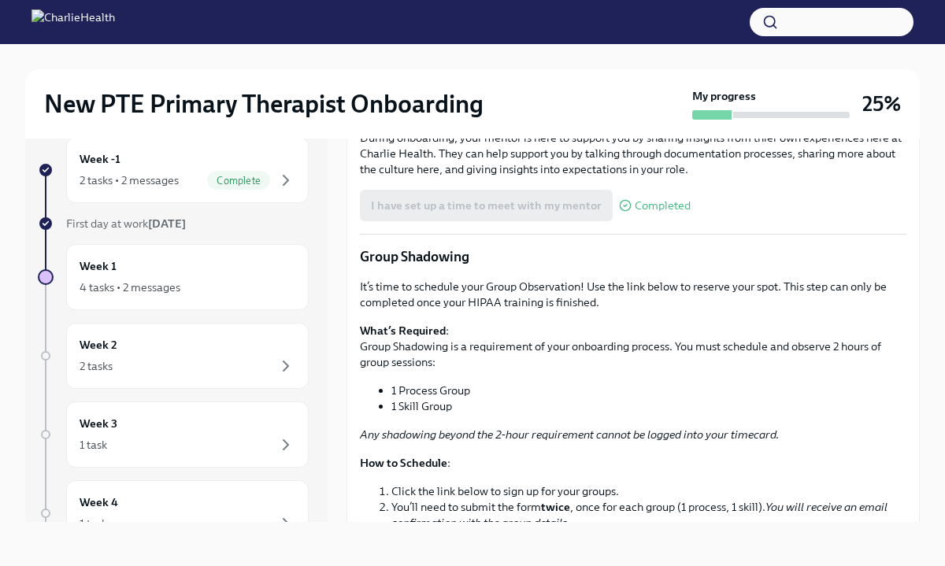
click at [930, 296] on div "New PTE Primary Therapist Onboarding My progress 25% Week -1 2 tasks • 2 messag…" at bounding box center [472, 291] width 945 height 549
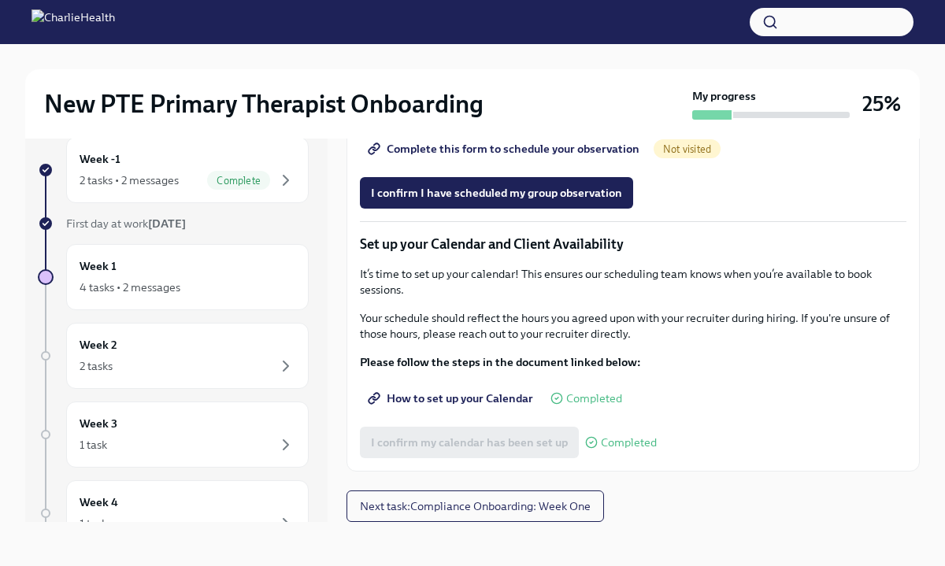
scroll to position [3088, 0]
